Goal: Task Accomplishment & Management: Use online tool/utility

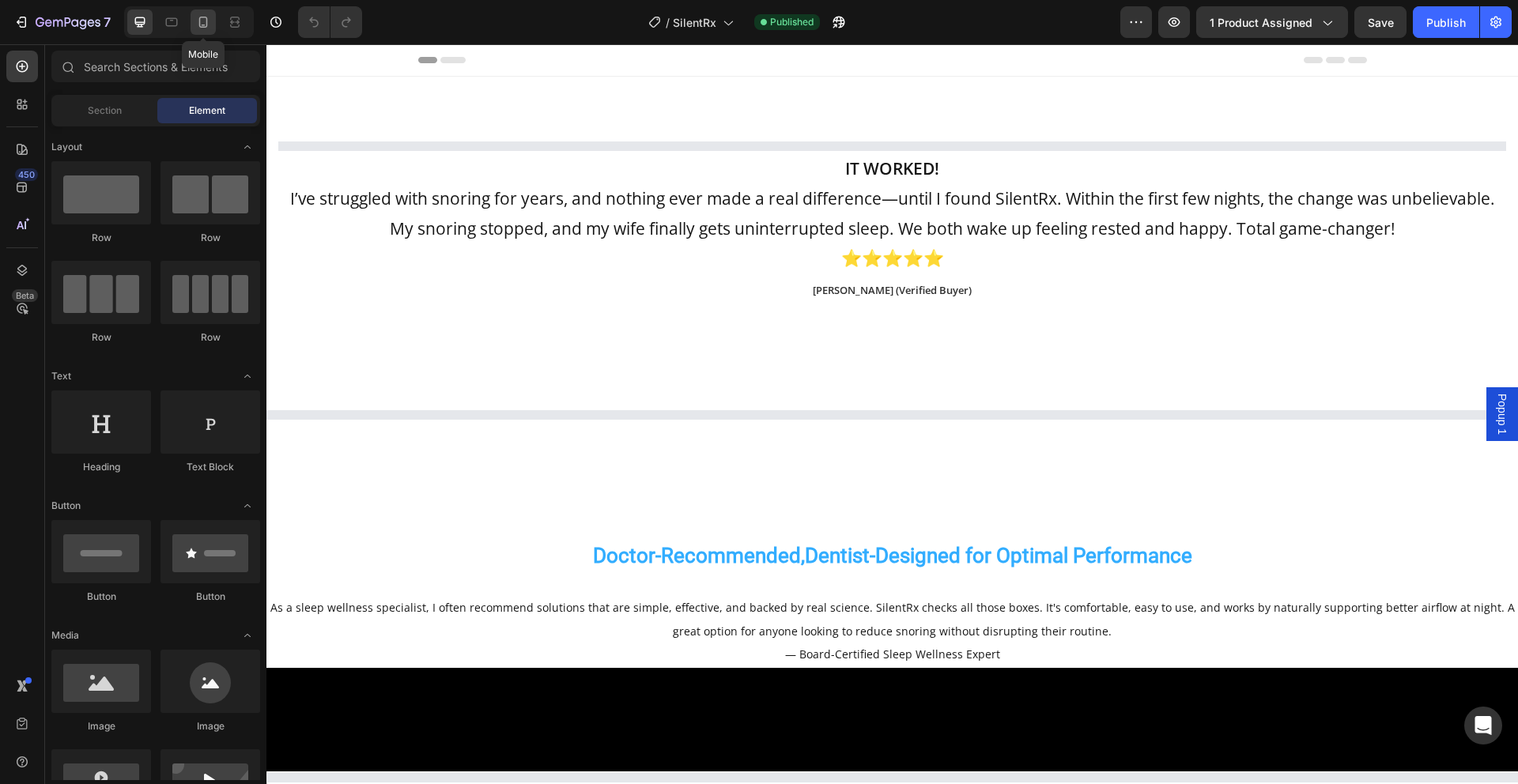
click at [191, 22] on div at bounding box center [203, 22] width 25 height 25
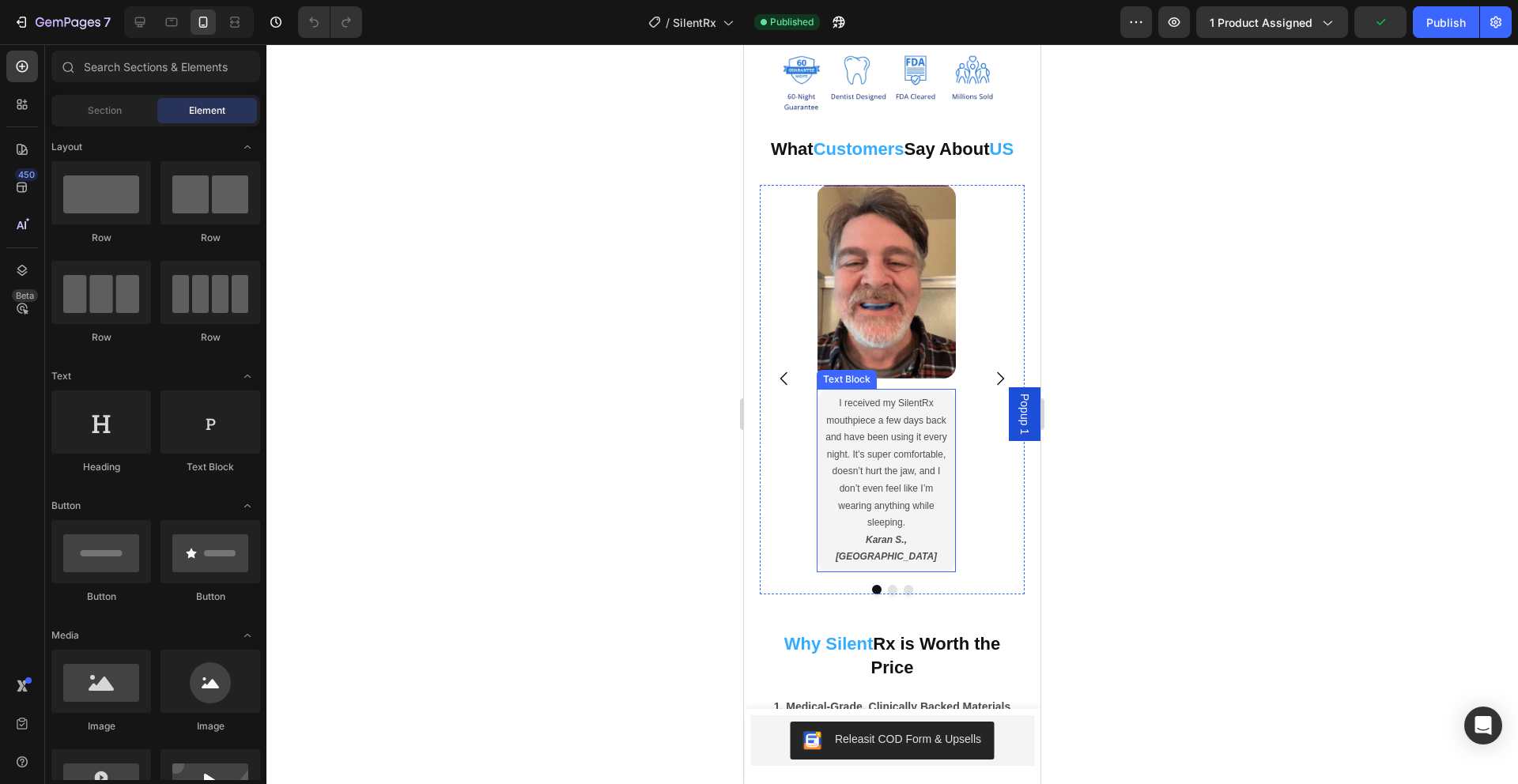
scroll to position [1439, 0]
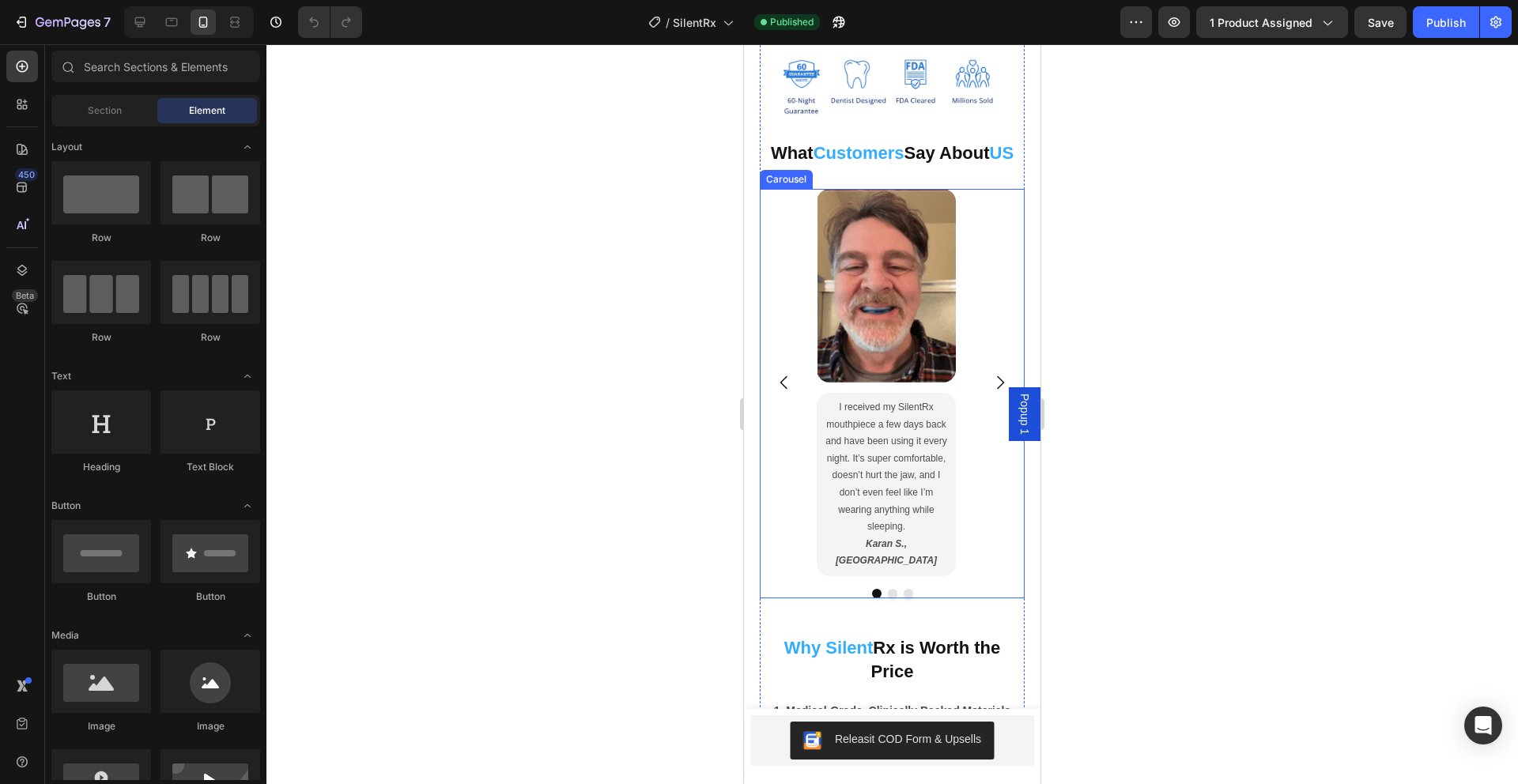
click at [976, 343] on div "Image I received my SilentRx mouthpiece a few days back and have been using it …" at bounding box center [892, 382] width 265 height 387
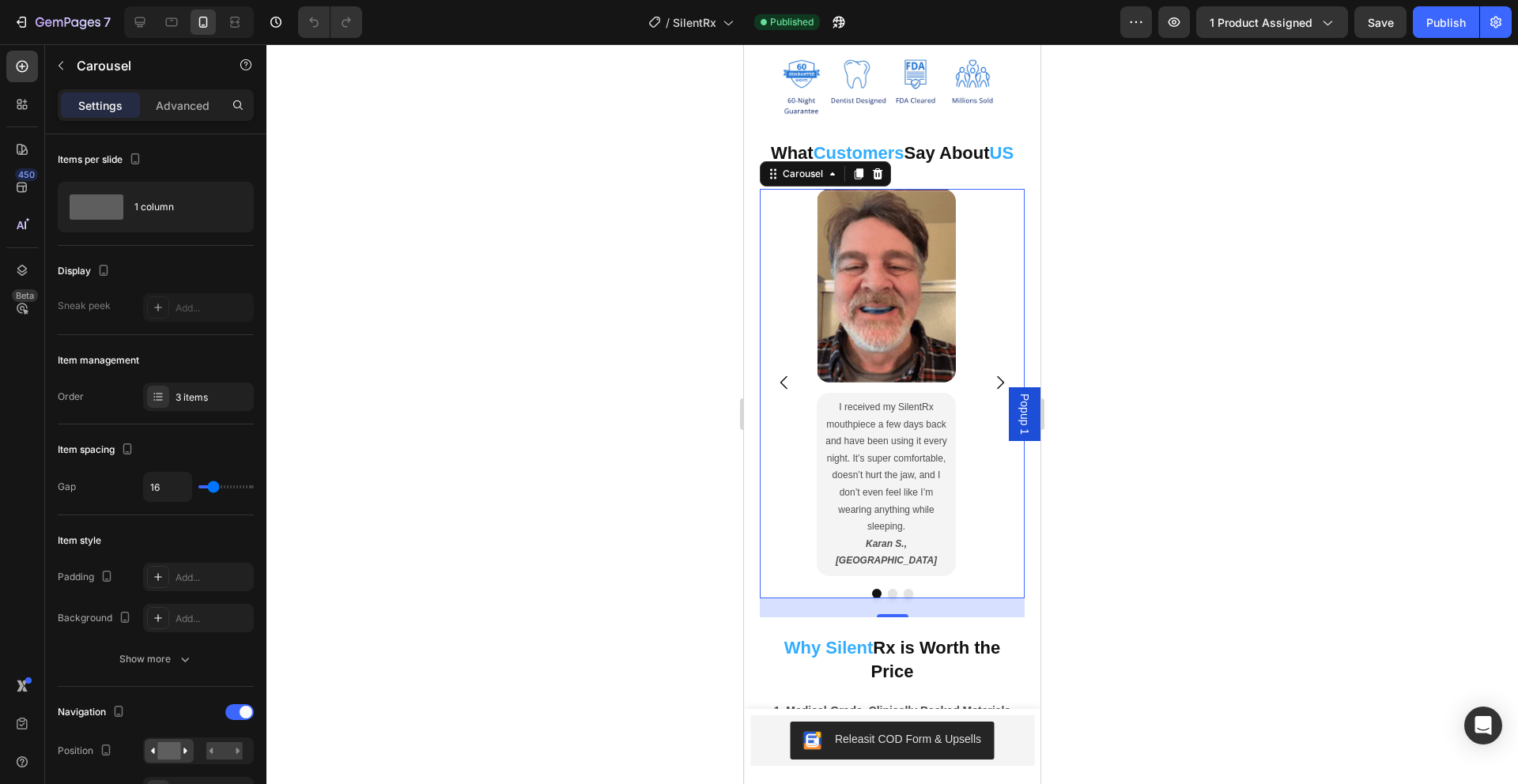
click at [1366, 400] on div at bounding box center [892, 414] width 1251 height 740
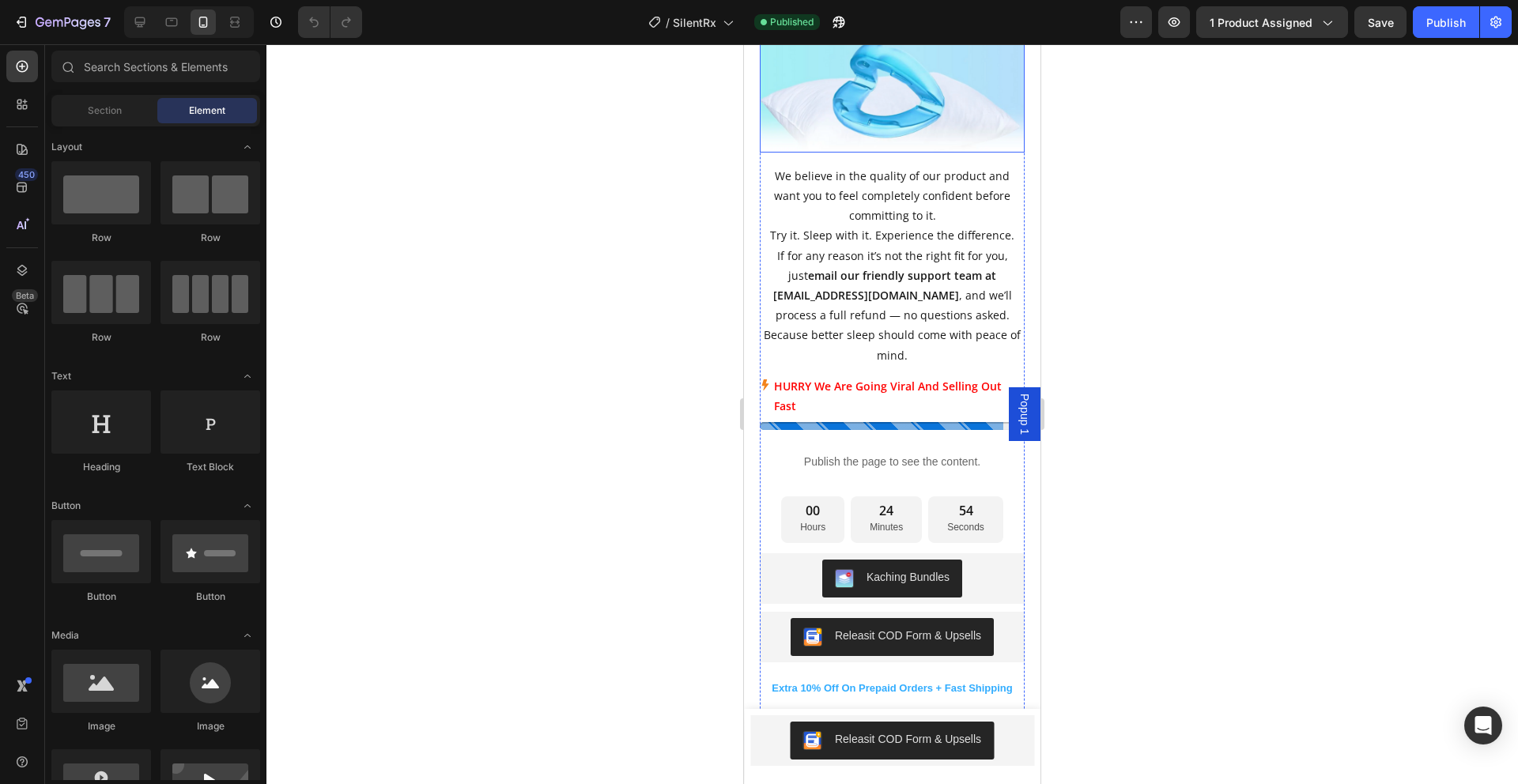
scroll to position [3284, 0]
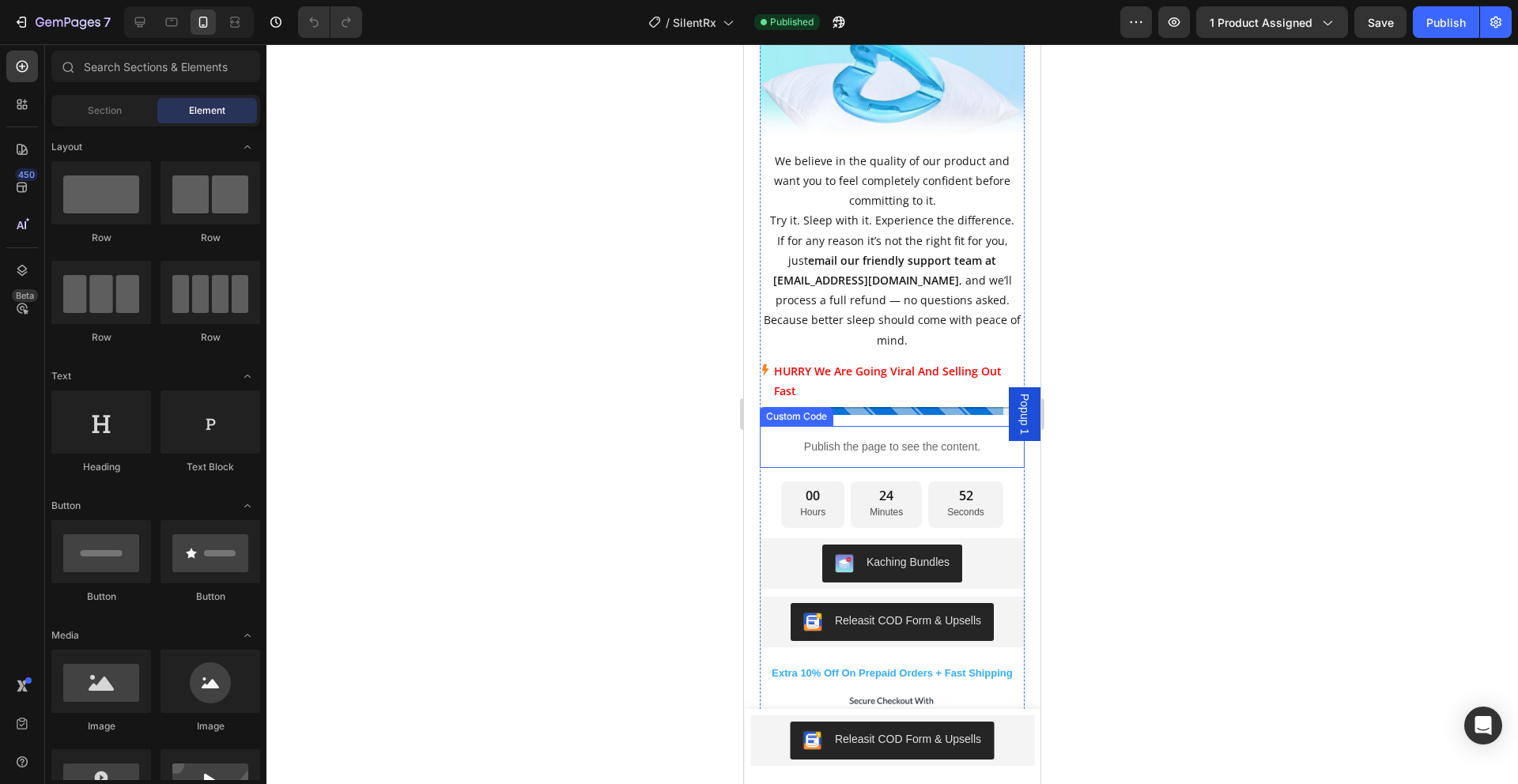
click at [823, 441] on p "Publish the page to see the content." at bounding box center [892, 446] width 265 height 16
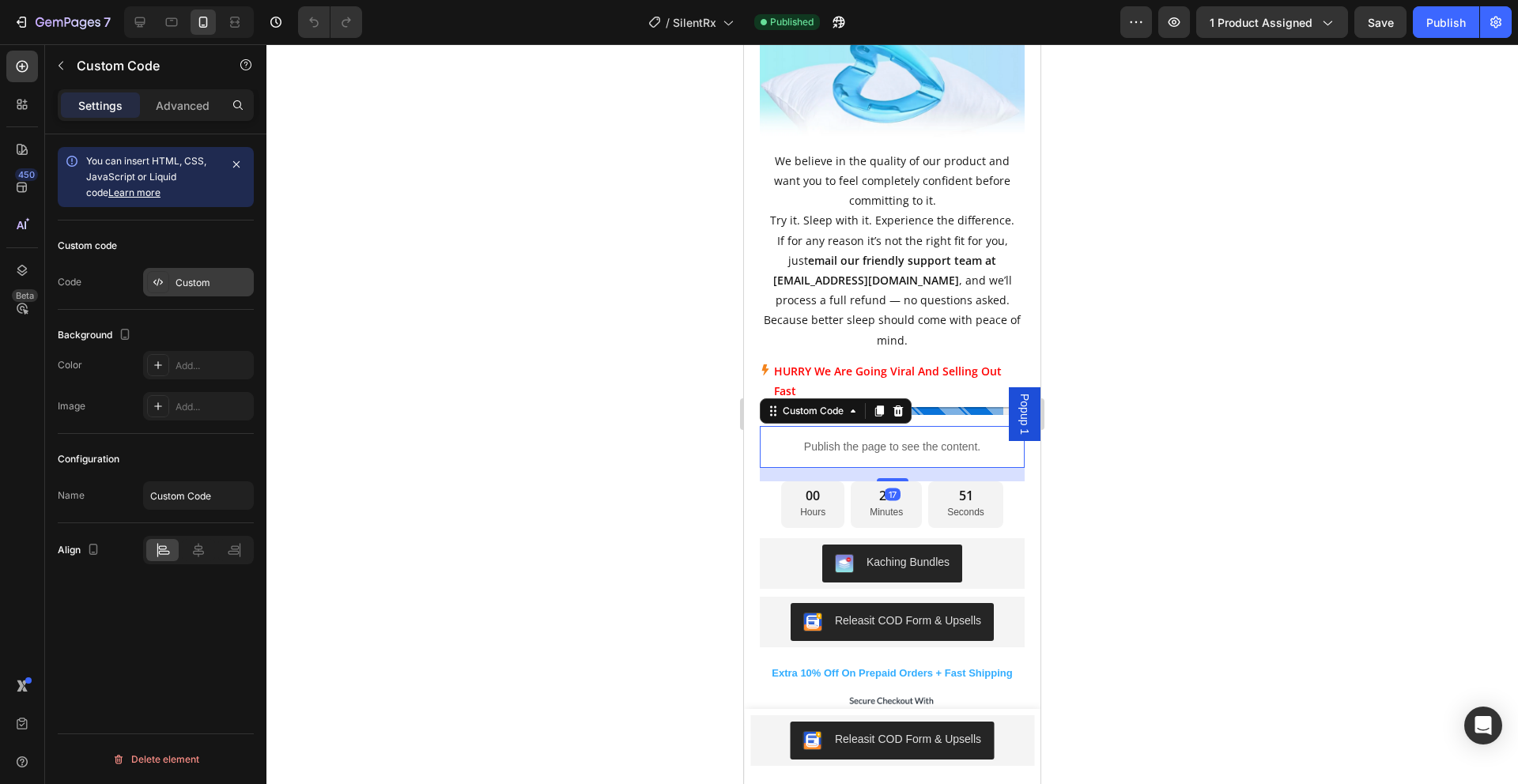
click at [175, 291] on div "Custom" at bounding box center [198, 282] width 111 height 28
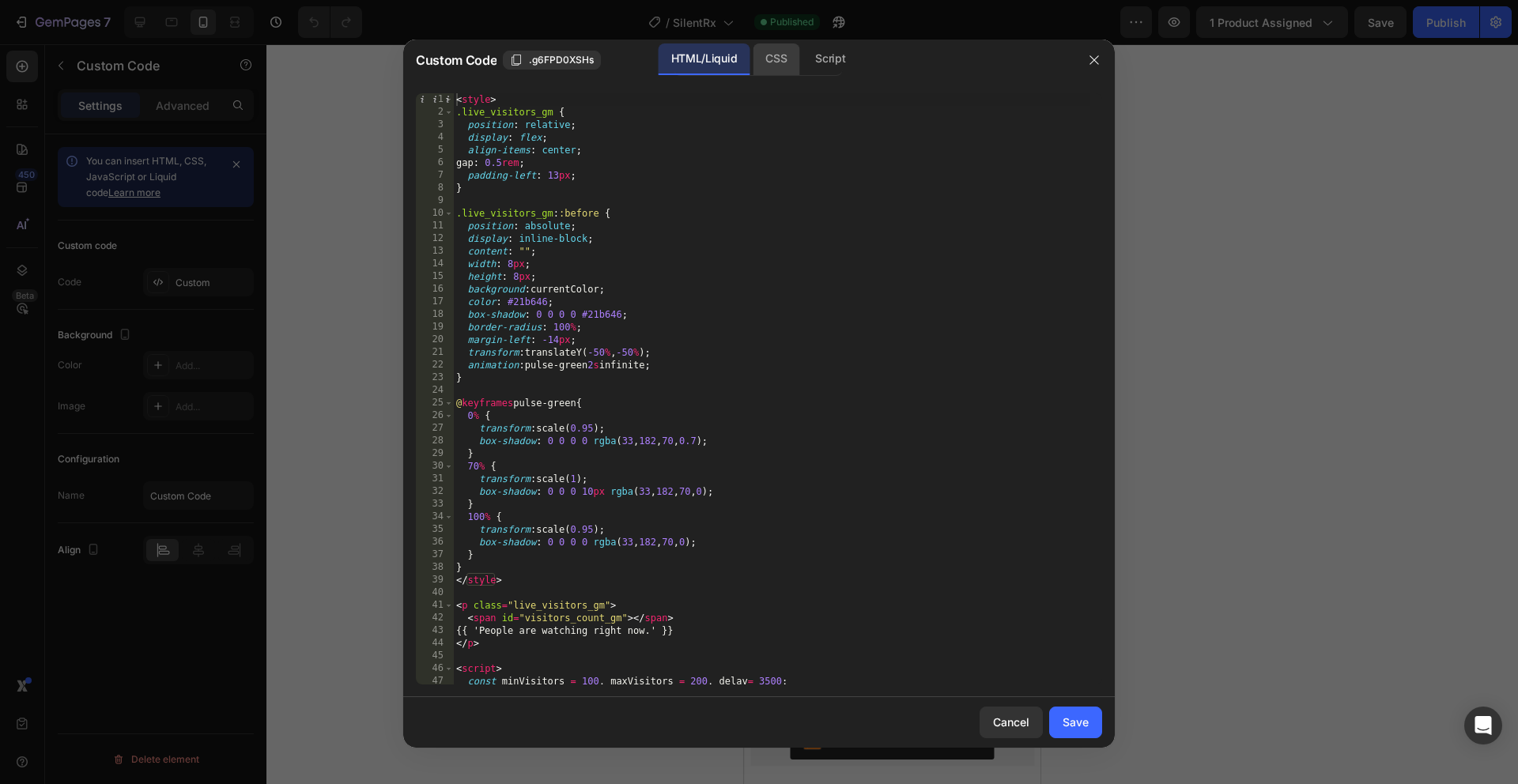
click at [781, 64] on div "CSS" at bounding box center [776, 59] width 46 height 32
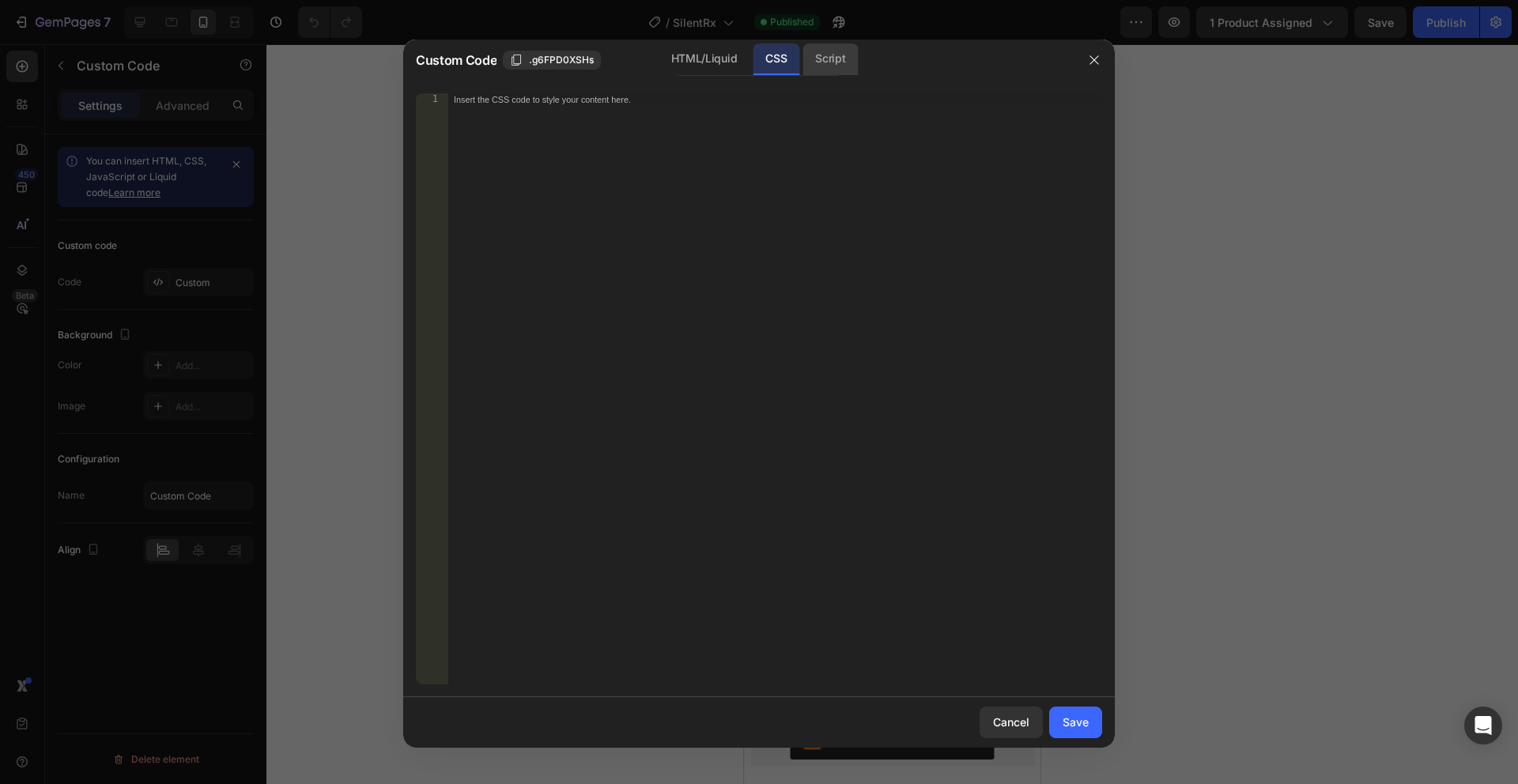
click at [821, 48] on div "Script" at bounding box center [829, 59] width 55 height 32
click at [703, 59] on div "HTML/Liquid" at bounding box center [704, 59] width 91 height 32
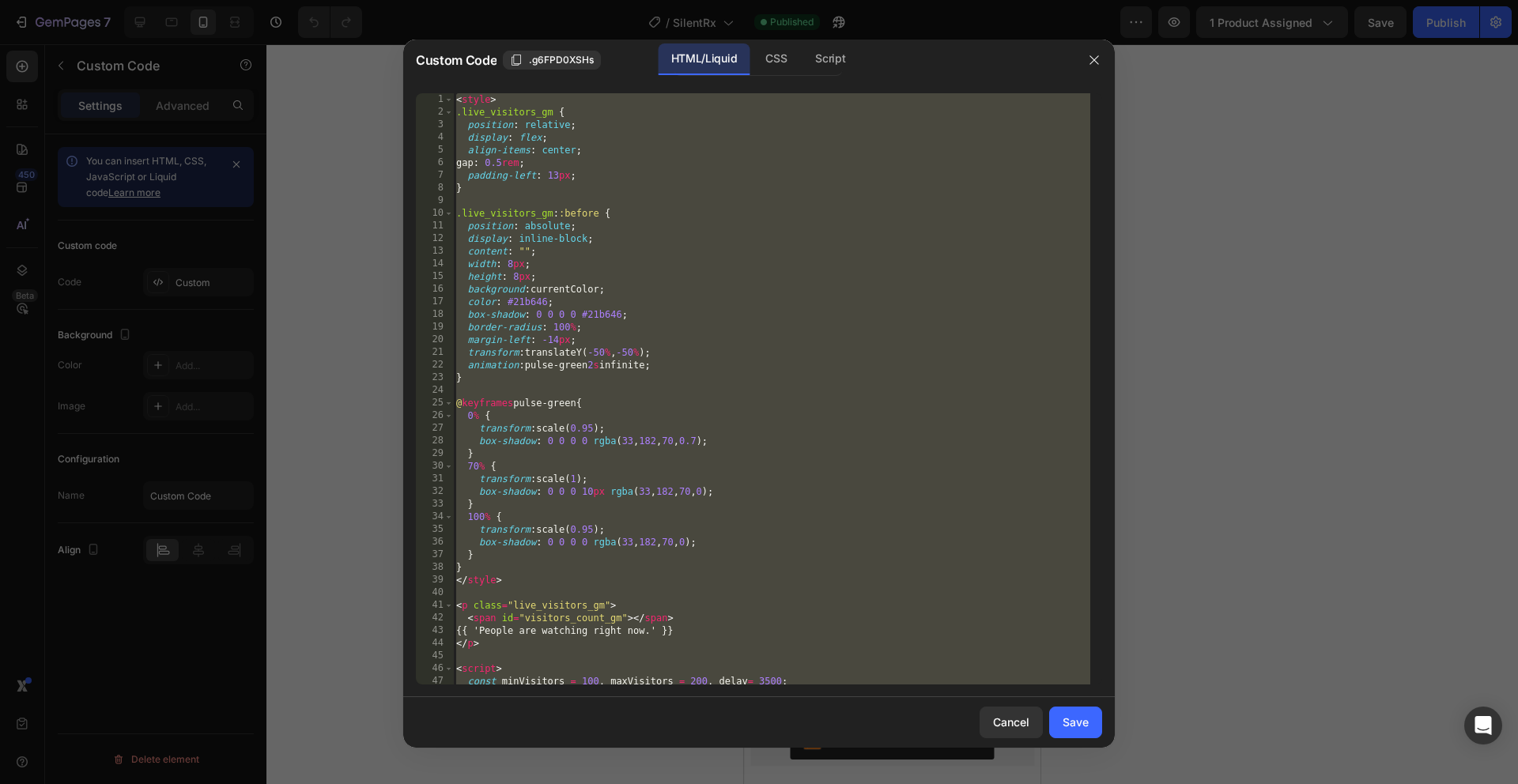
click at [750, 288] on div "< style > .live_visitors_gm { position : relative ; display : flex ; align-item…" at bounding box center [772, 402] width 637 height 617
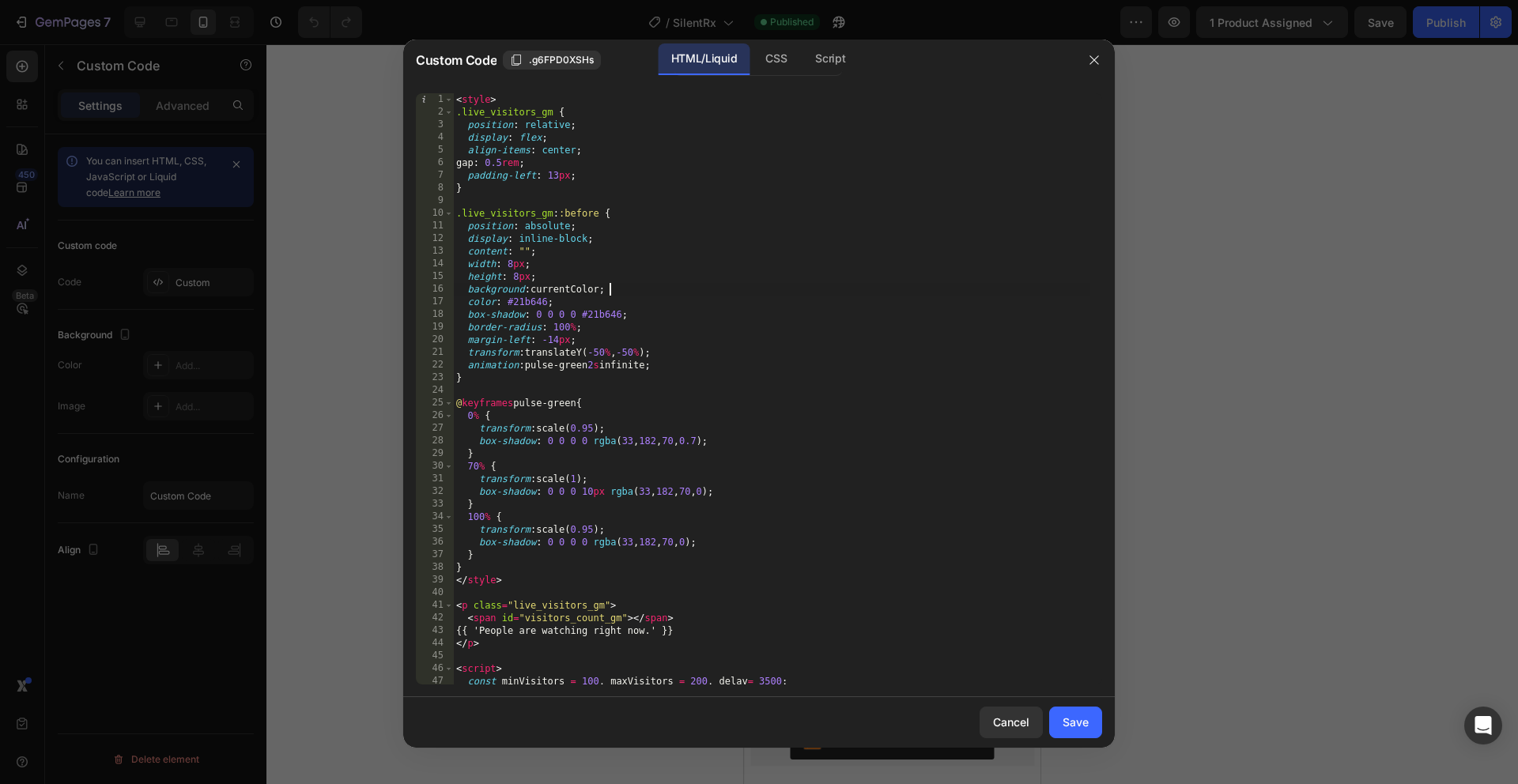
type textarea "</script>"
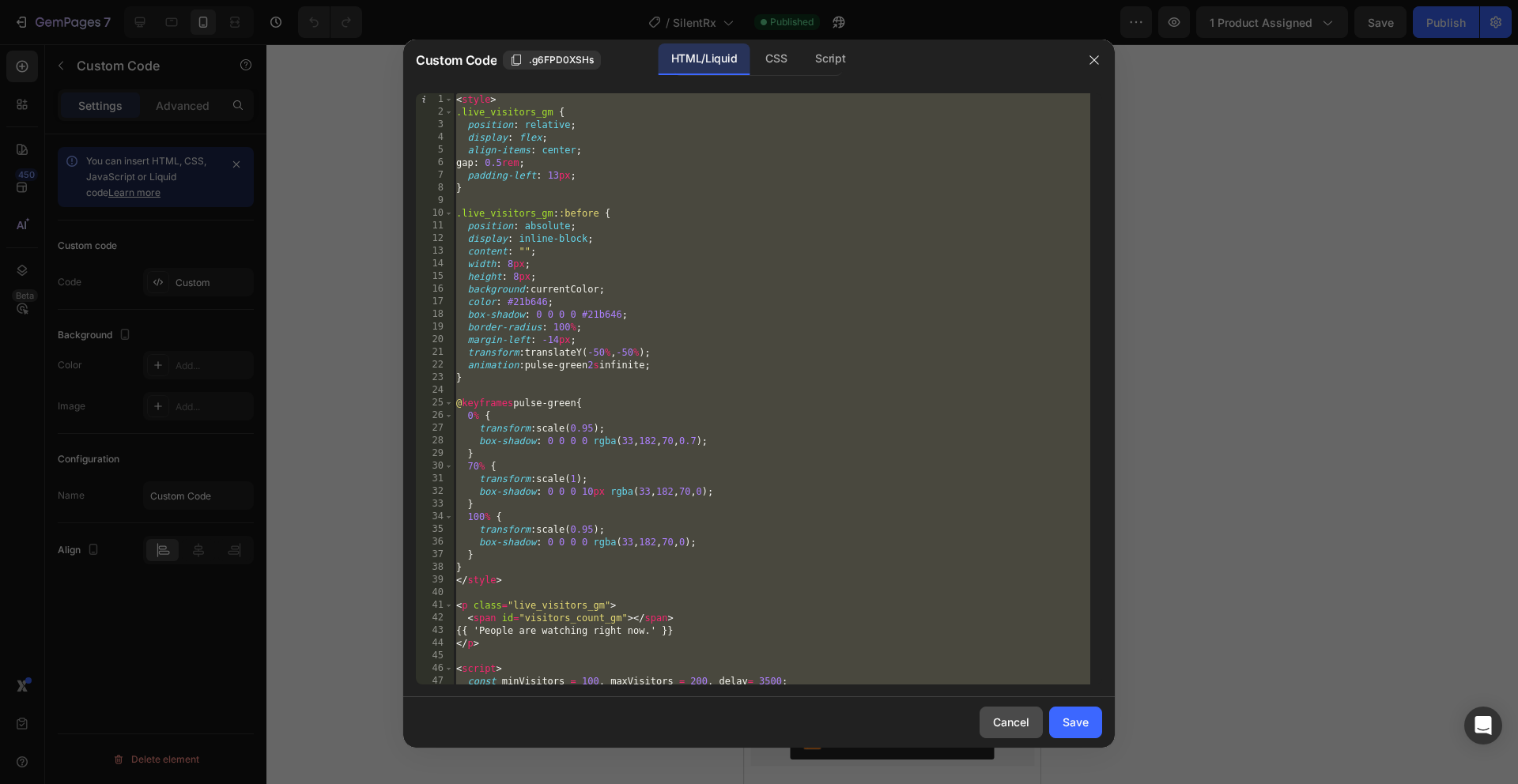
click at [1005, 733] on button "Cancel" at bounding box center [1012, 722] width 64 height 32
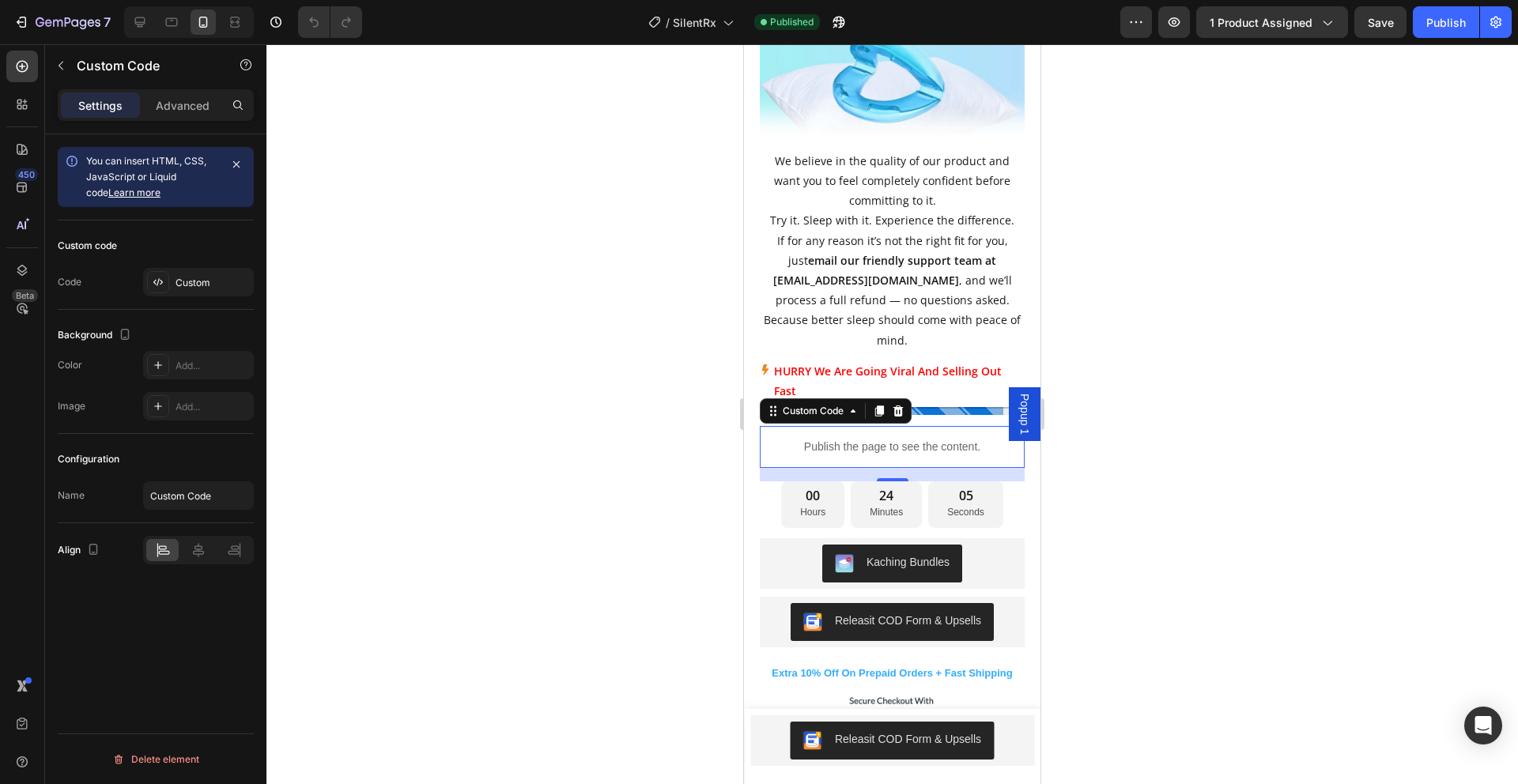
click at [1250, 415] on div at bounding box center [892, 414] width 1251 height 740
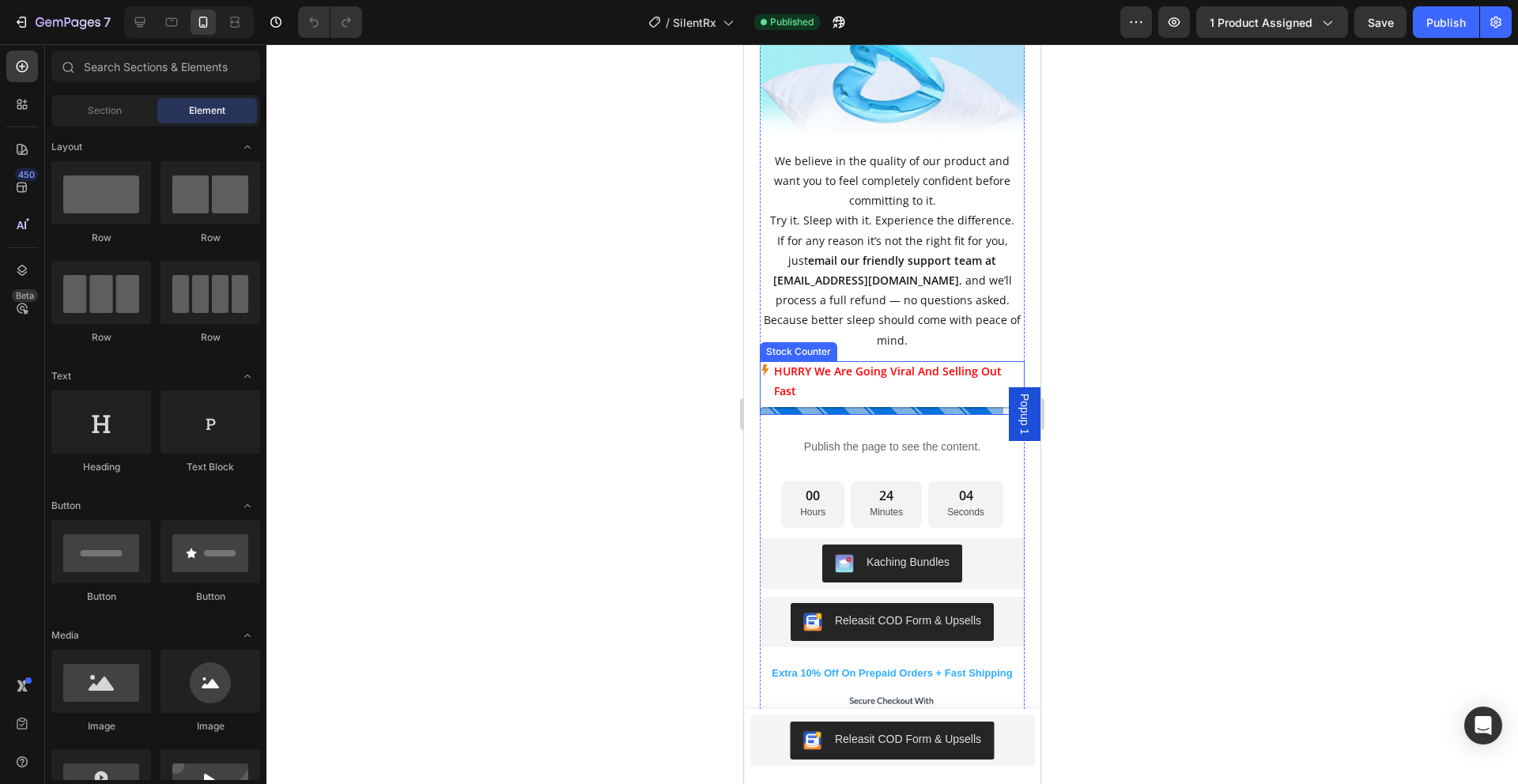
click at [942, 366] on p "HURRY We Are Going Viral And Selling Out Fast" at bounding box center [900, 380] width 251 height 40
